Goal: Task Accomplishment & Management: Use online tool/utility

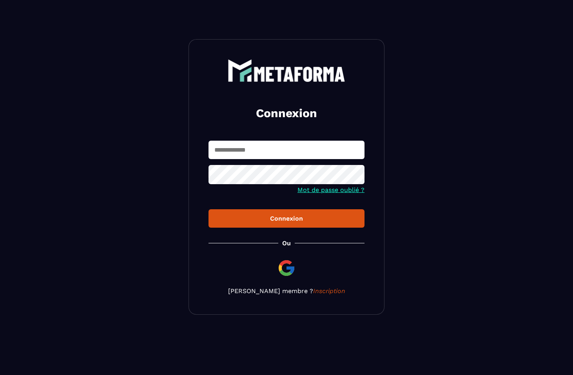
click at [285, 152] on input "text" at bounding box center [287, 150] width 156 height 18
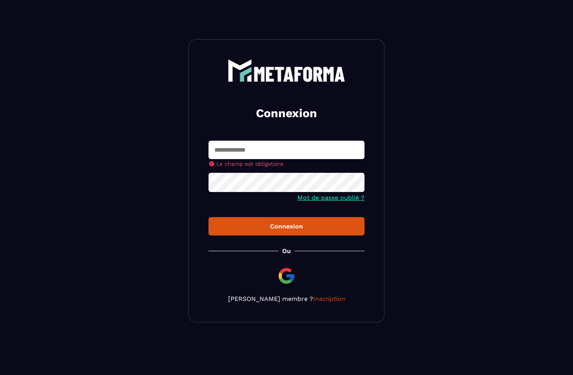
click at [229, 120] on h2 "Connexion" at bounding box center [286, 113] width 137 height 16
click at [237, 145] on input "text" at bounding box center [287, 150] width 156 height 18
click at [201, 104] on div "Connexion Le champ est obligatoire Mot de passe oublié ? Connexion Ou Devenir m…" at bounding box center [287, 180] width 196 height 283
click at [221, 122] on div "Connexion Le champ est obligatoire Mot de passe oublié ? Connexion Ou Devenir m…" at bounding box center [287, 180] width 196 height 283
click at [242, 153] on input "text" at bounding box center [287, 150] width 156 height 18
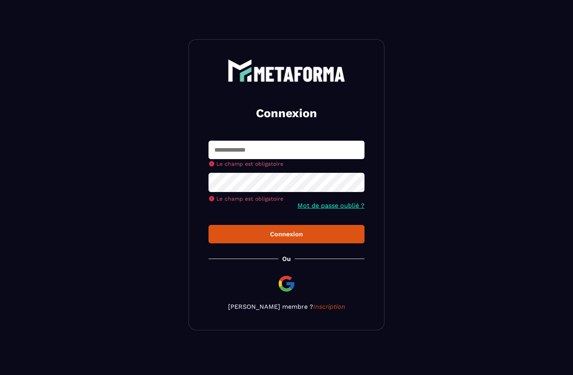
click at [256, 149] on input "text" at bounding box center [287, 150] width 156 height 18
click at [236, 119] on h2 "Connexion" at bounding box center [286, 113] width 137 height 16
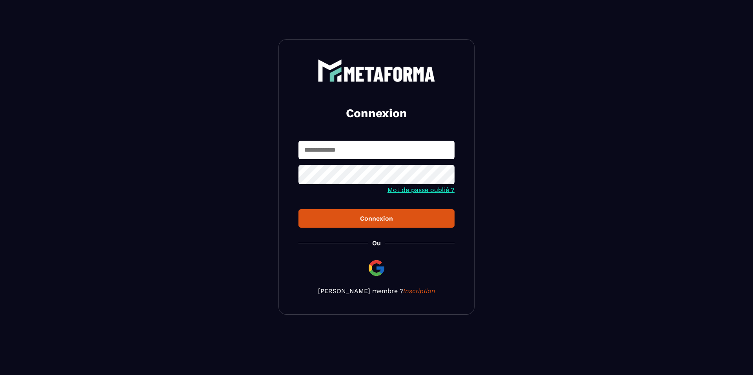
click at [345, 153] on input "text" at bounding box center [376, 150] width 156 height 18
type input "*"
type input "**********"
click at [394, 236] on div "**********" at bounding box center [376, 177] width 196 height 276
click at [421, 226] on button "Connexion" at bounding box center [376, 218] width 156 height 18
